Goal: Find specific page/section: Find specific page/section

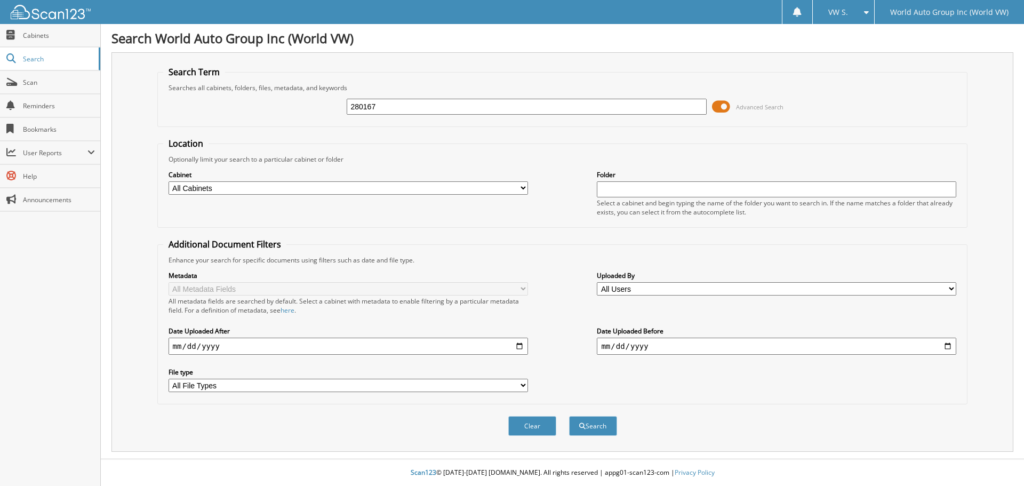
type input "280167"
click at [569, 416] on button "Search" at bounding box center [593, 426] width 48 height 20
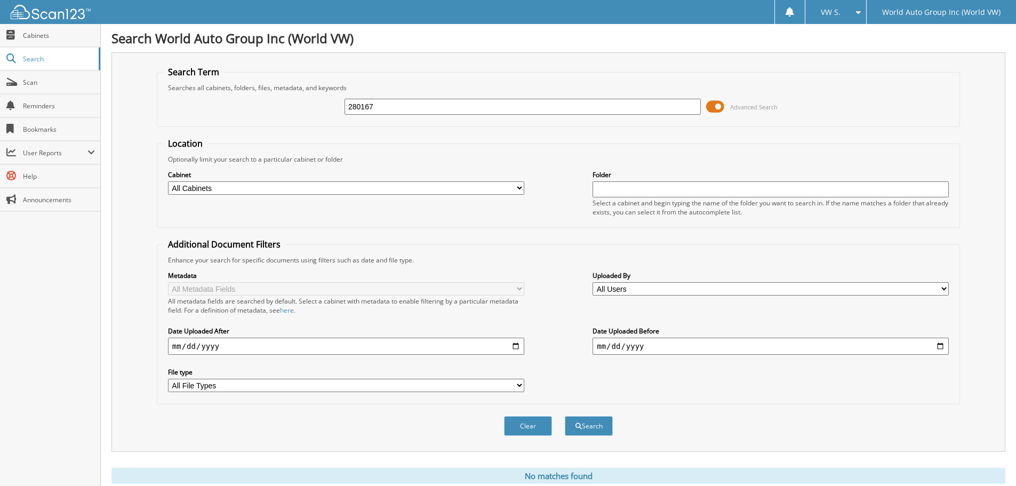
scroll to position [36, 0]
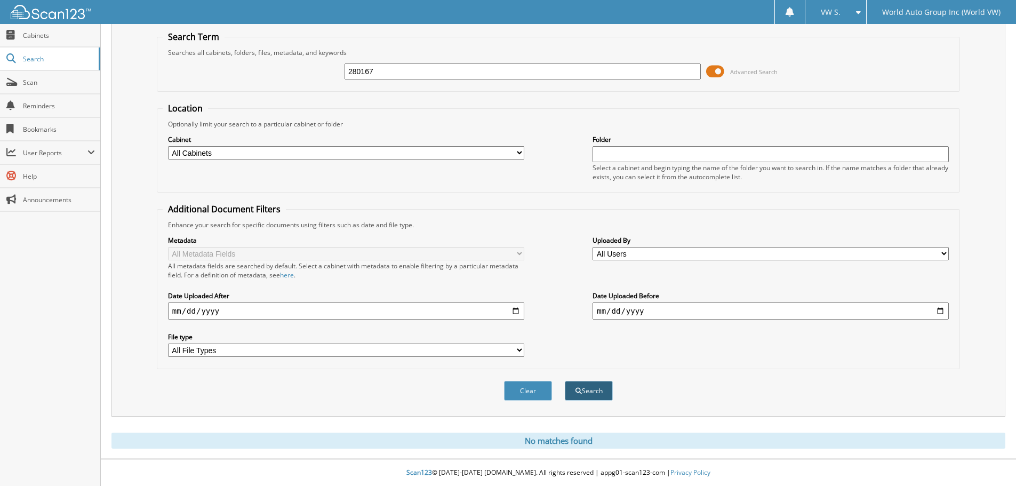
click at [594, 388] on button "Search" at bounding box center [589, 391] width 48 height 20
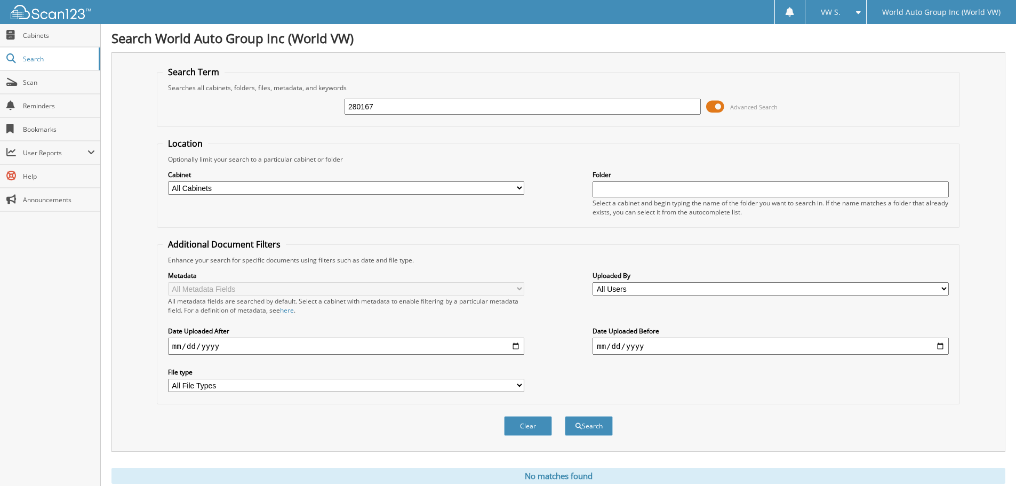
drag, startPoint x: 340, startPoint y: 172, endPoint x: 340, endPoint y: 183, distance: 11.2
click at [340, 176] on label "Cabinet" at bounding box center [346, 174] width 356 height 9
click at [340, 183] on select "All Cabinets VW - 2021 NEW CAR DEAL JACKETS VW - 2021 USED CAR DEAL JAC... VW -…" at bounding box center [346, 187] width 356 height 13
select select "9509"
click at [168, 181] on select "All Cabinets VW - 2021 NEW CAR DEAL JACKETS VW - 2021 USED CAR DEAL JAC... VW -…" at bounding box center [346, 187] width 356 height 13
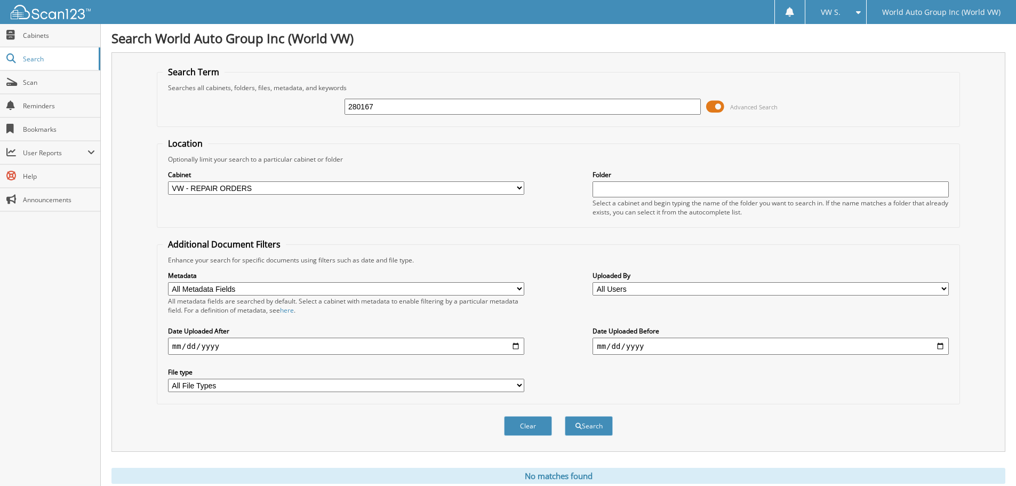
click at [457, 101] on input "280167" at bounding box center [522, 107] width 356 height 16
click at [791, 182] on input "text" at bounding box center [770, 189] width 356 height 16
type input "280167"
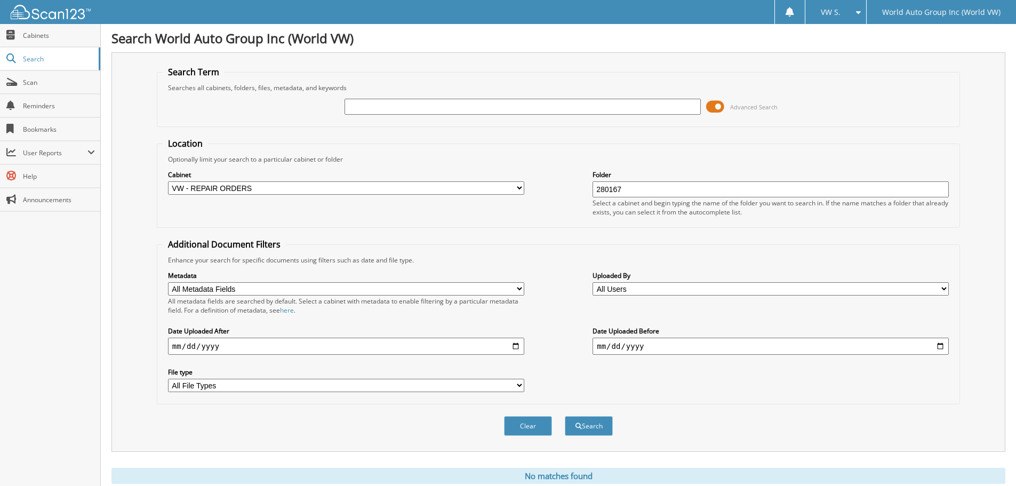
click at [565, 416] on button "Search" at bounding box center [589, 426] width 48 height 20
click at [533, 108] on input "text" at bounding box center [522, 107] width 356 height 16
type input "JC"
click at [606, 417] on div "Clear Search" at bounding box center [558, 425] width 803 height 43
click at [602, 424] on button "Search" at bounding box center [589, 426] width 48 height 20
